Goal: Find specific page/section: Find specific page/section

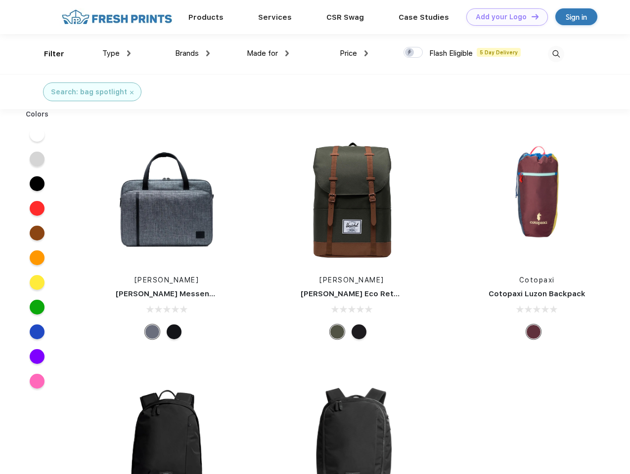
click at [503, 17] on link "Add your Logo Design Tool" at bounding box center [507, 16] width 82 height 17
click at [0, 0] on div "Design Tool" at bounding box center [0, 0] width 0 height 0
click at [530, 16] on link "Add your Logo Design Tool" at bounding box center [507, 16] width 82 height 17
click at [47, 54] on div "Filter" at bounding box center [54, 53] width 20 height 11
click at [117, 53] on span "Type" at bounding box center [110, 53] width 17 height 9
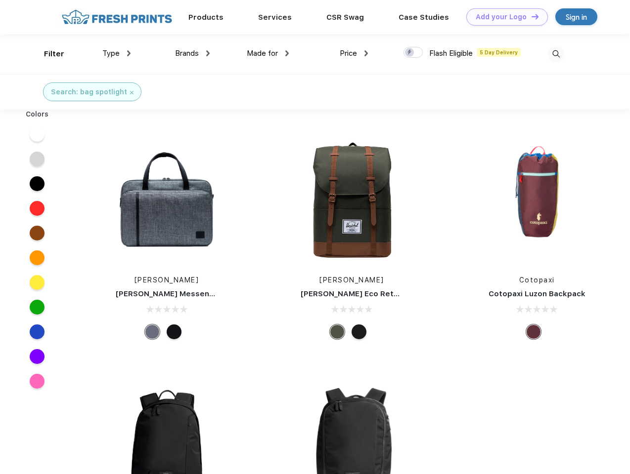
click at [192, 53] on span "Brands" at bounding box center [187, 53] width 24 height 9
click at [268, 53] on span "Made for" at bounding box center [262, 53] width 31 height 9
click at [354, 53] on span "Price" at bounding box center [348, 53] width 17 height 9
click at [413, 53] on div at bounding box center [412, 52] width 19 height 11
click at [410, 53] on input "checkbox" at bounding box center [406, 49] width 6 height 6
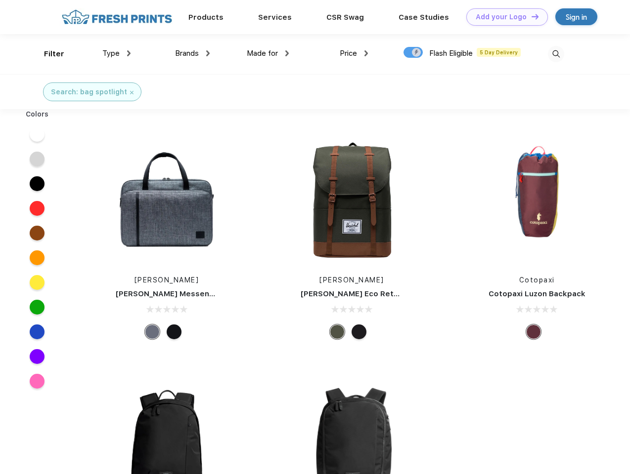
click at [555, 54] on img at bounding box center [556, 54] width 16 height 16
